Goal: Task Accomplishment & Management: Manage account settings

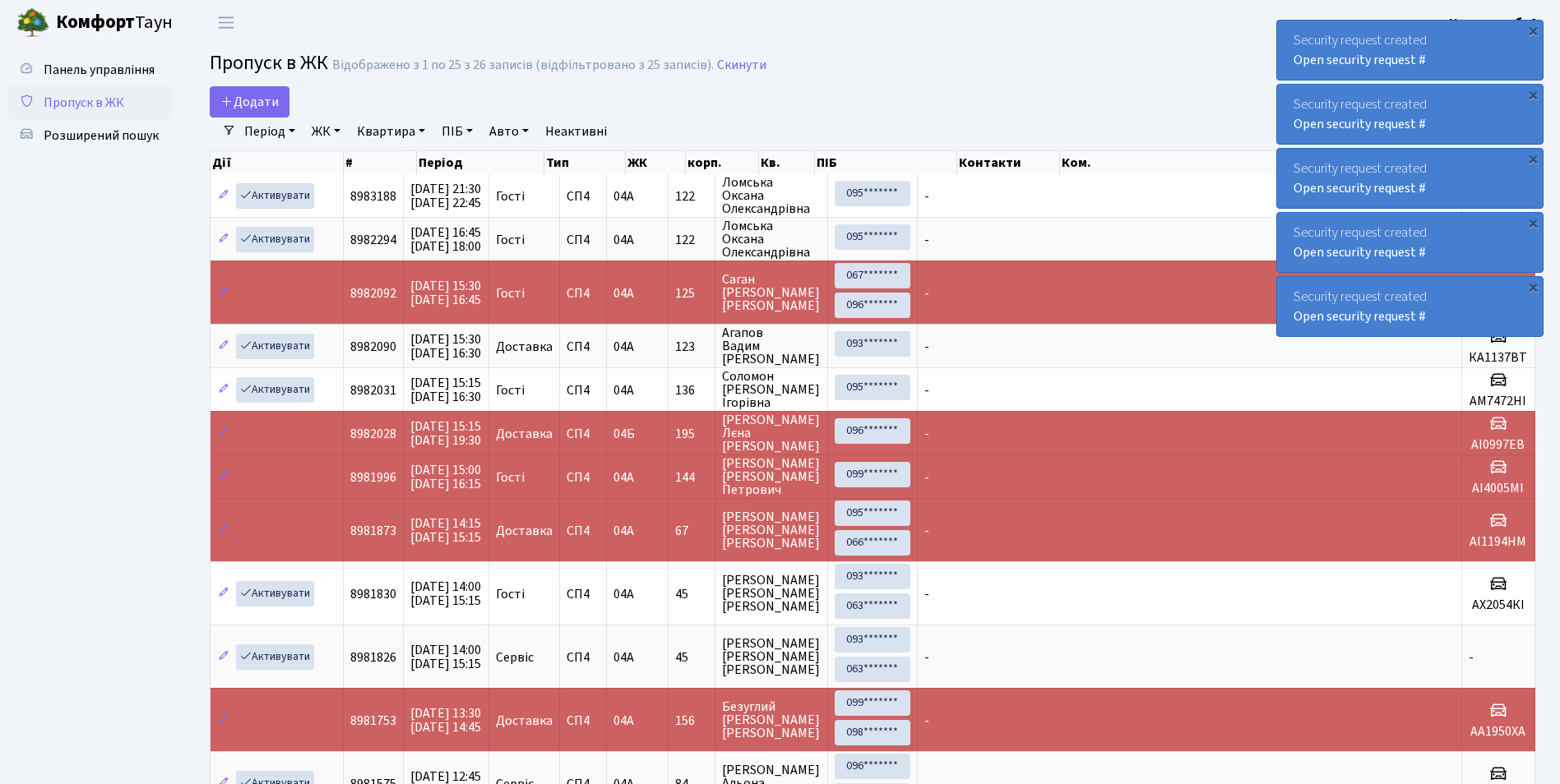
select select "25"
click at [904, 54] on h2 "Пропуск в ЖК Відображено з 1 по 25 з 26 записів (відфільтровано з 25 записів). …" at bounding box center [872, 65] width 1326 height 28
click at [374, 95] on div "Додати" at bounding box center [647, 102] width 876 height 31
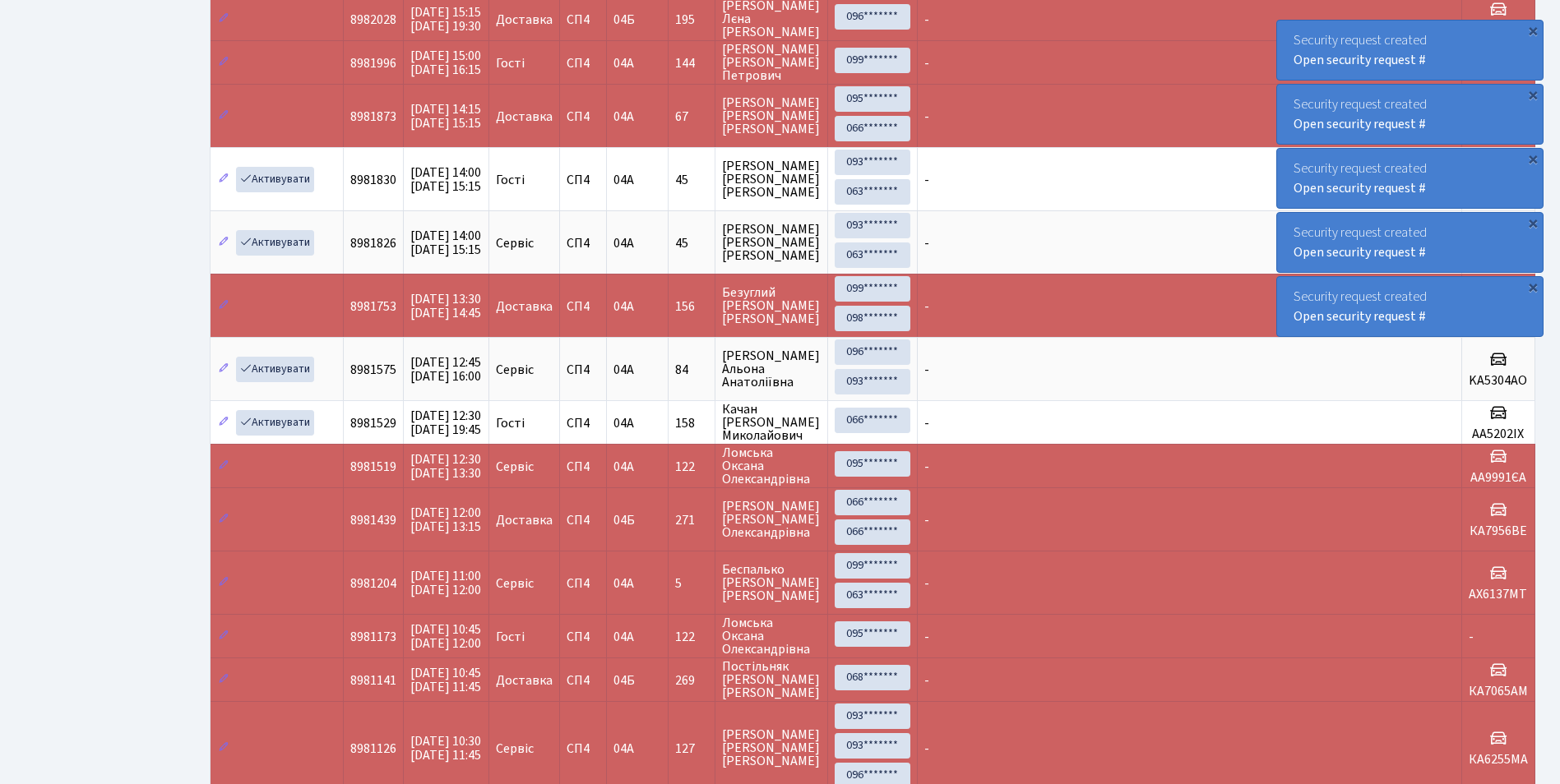
scroll to position [406, 0]
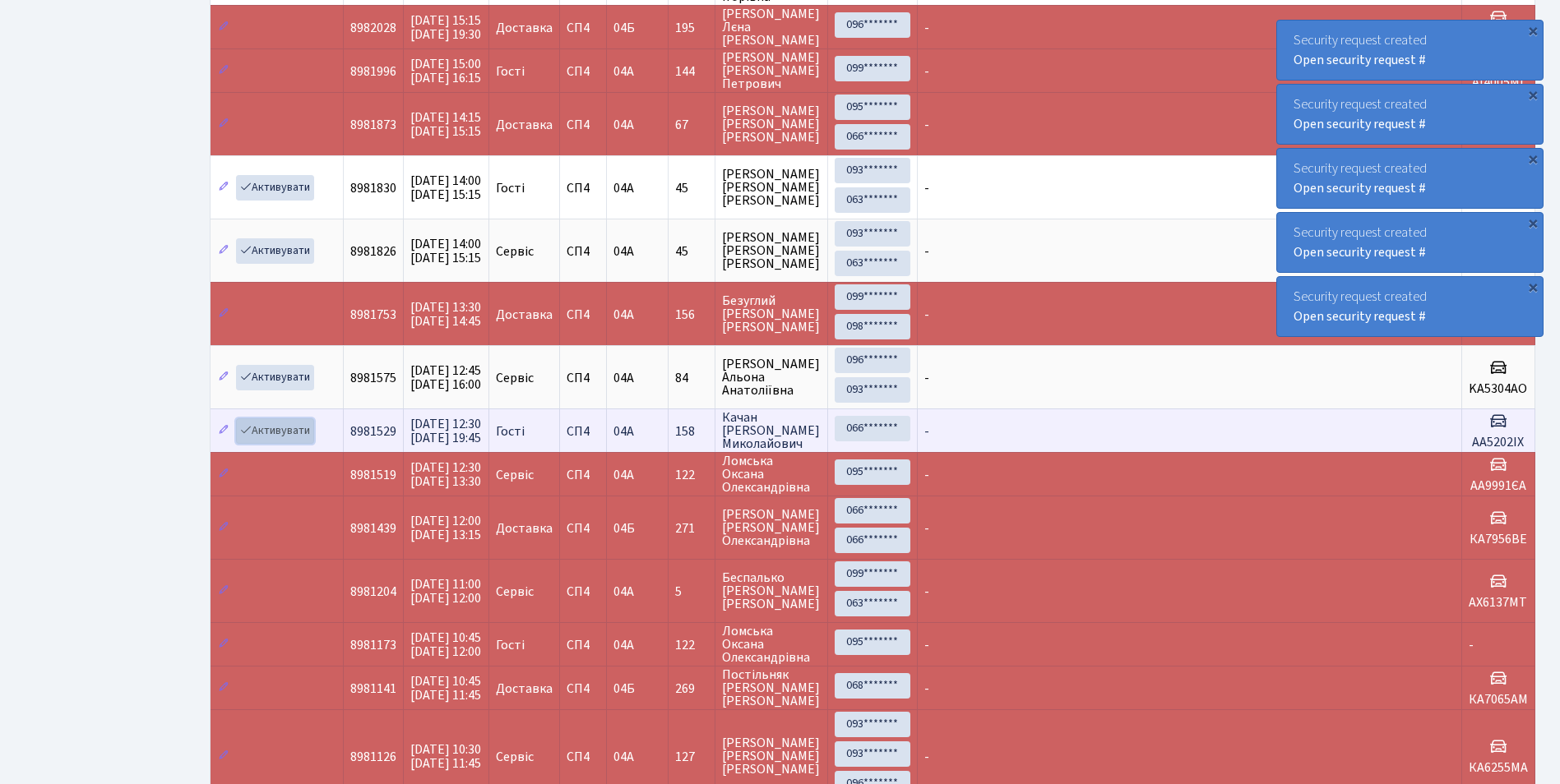
click at [269, 429] on link "Активувати" at bounding box center [275, 431] width 78 height 25
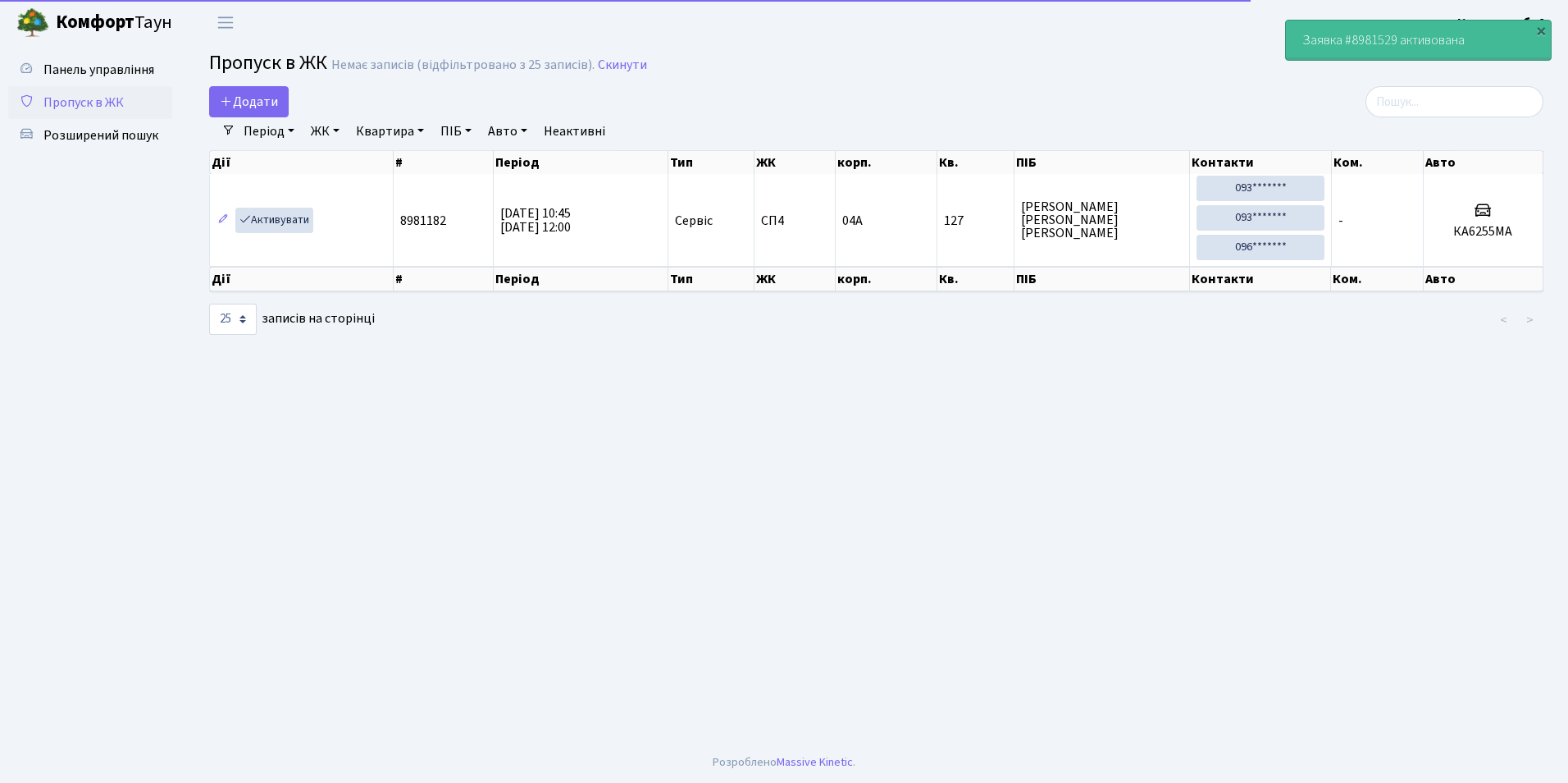
select select "25"
